Goal: Use online tool/utility: Utilize a website feature to perform a specific function

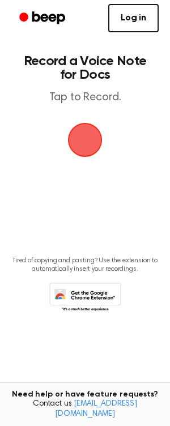
click at [86, 140] on span "button" at bounding box center [85, 140] width 32 height 32
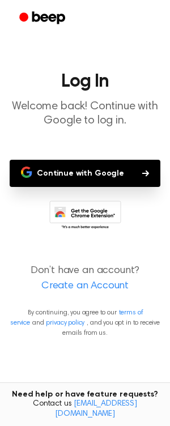
click at [124, 173] on button "Continue with Google" at bounding box center [85, 173] width 151 height 27
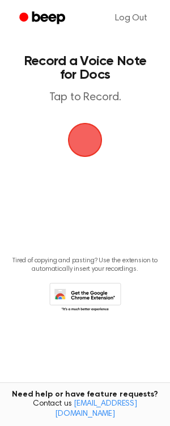
click at [79, 141] on span "button" at bounding box center [85, 140] width 32 height 32
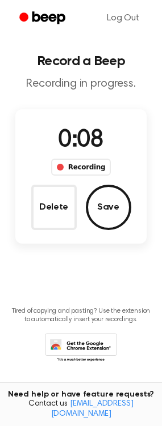
click at [104, 204] on button "Save" at bounding box center [108, 207] width 45 height 45
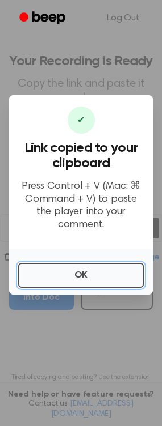
click at [88, 265] on button "OK" at bounding box center [80, 275] width 125 height 25
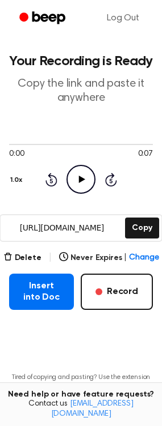
click at [77, 172] on icon "Play Audio" at bounding box center [80, 179] width 29 height 29
click at [29, 255] on button "Delete" at bounding box center [22, 258] width 38 height 12
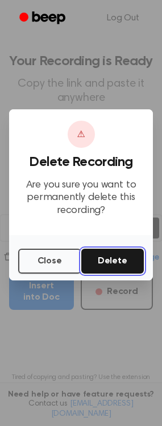
click at [118, 257] on button "Delete" at bounding box center [112, 261] width 63 height 25
